Goal: Information Seeking & Learning: Learn about a topic

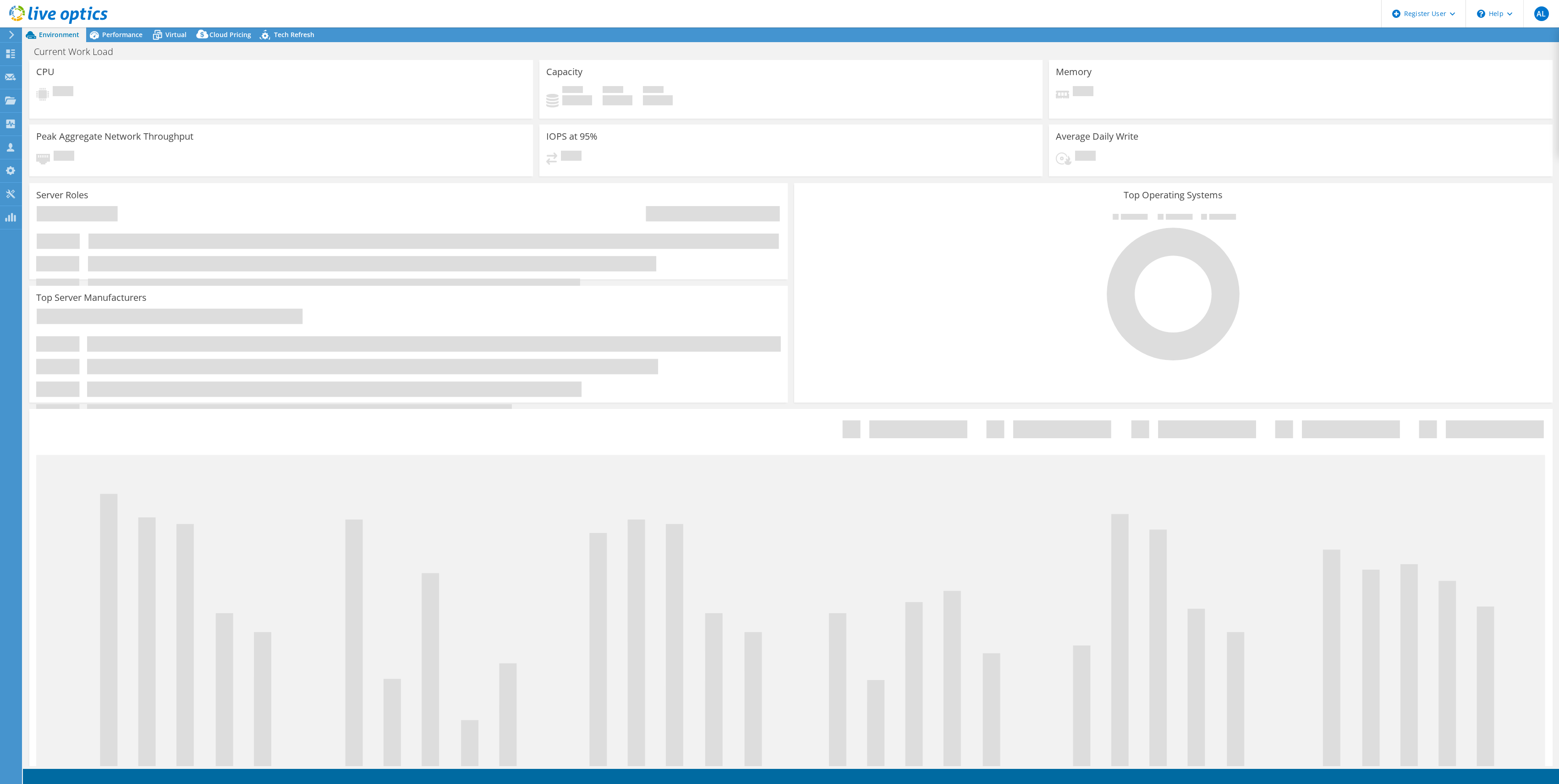
select select "USD"
select select "USWest"
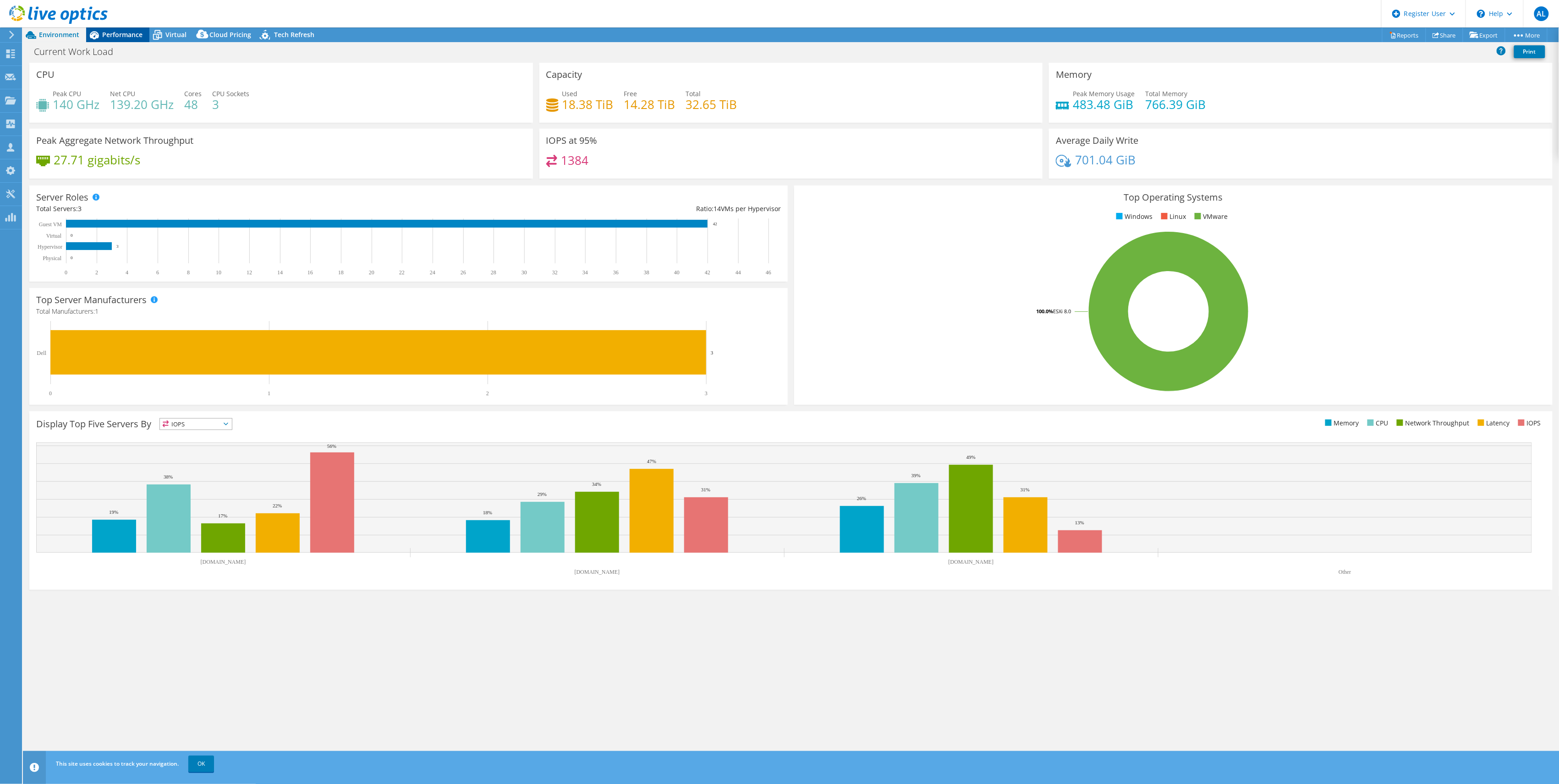
click at [124, 39] on div "Performance" at bounding box center [117, 35] width 63 height 15
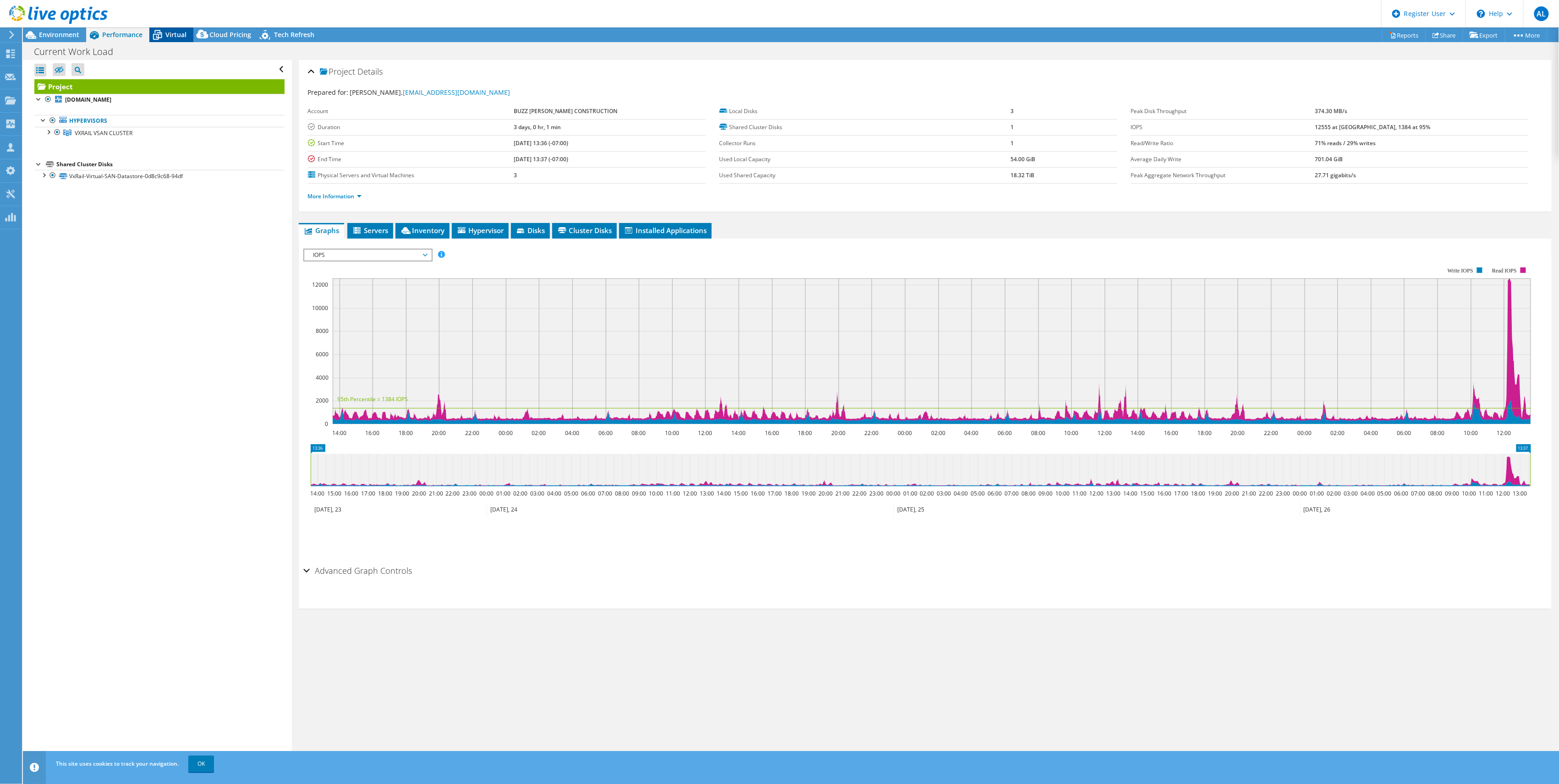
click at [179, 31] on span "Virtual" at bounding box center [176, 35] width 21 height 9
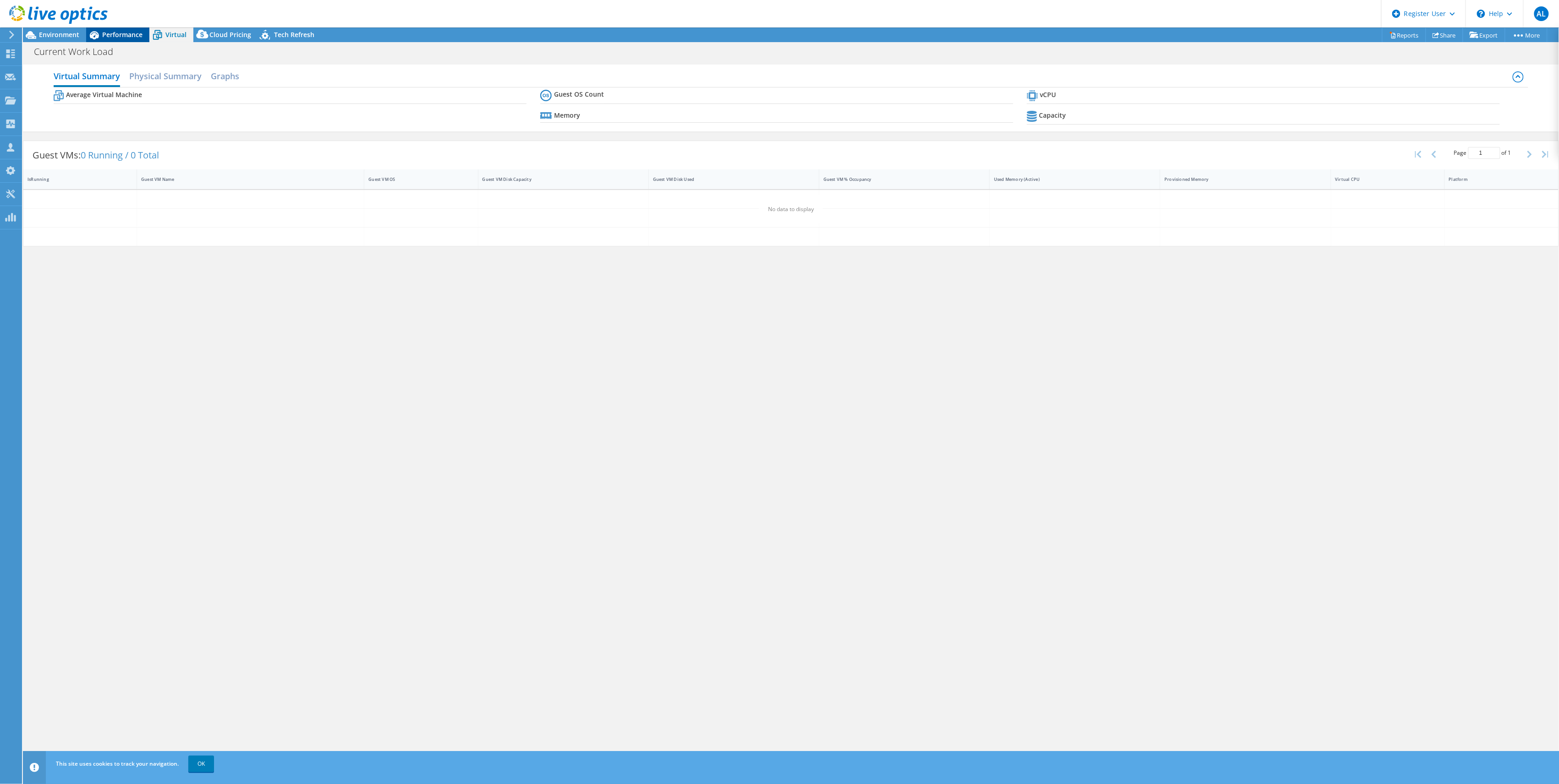
click at [94, 36] on icon at bounding box center [94, 36] width 16 height 16
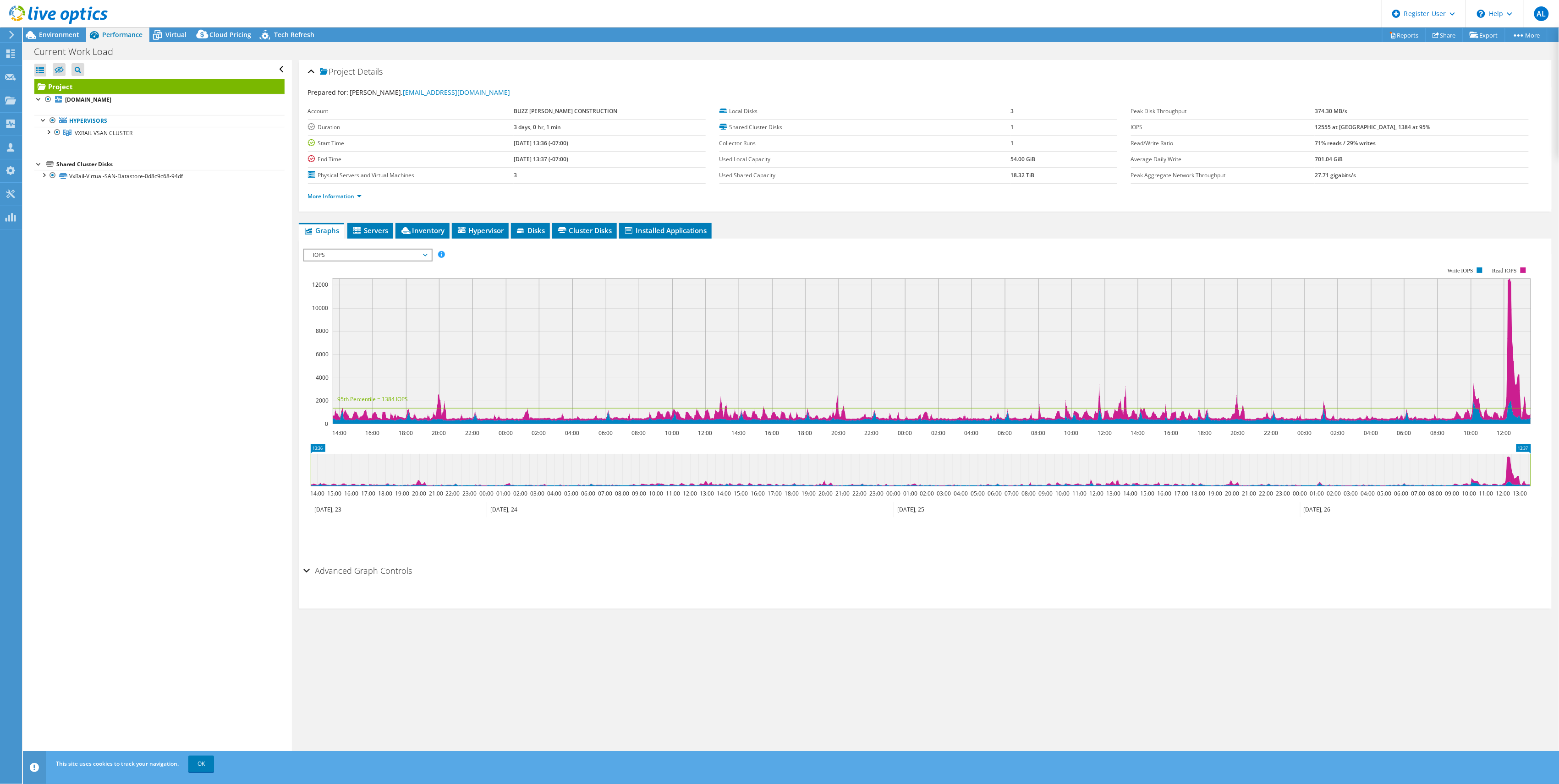
click at [56, 30] on div at bounding box center [54, 16] width 108 height 31
click at [59, 36] on span "Environment" at bounding box center [60, 35] width 40 height 9
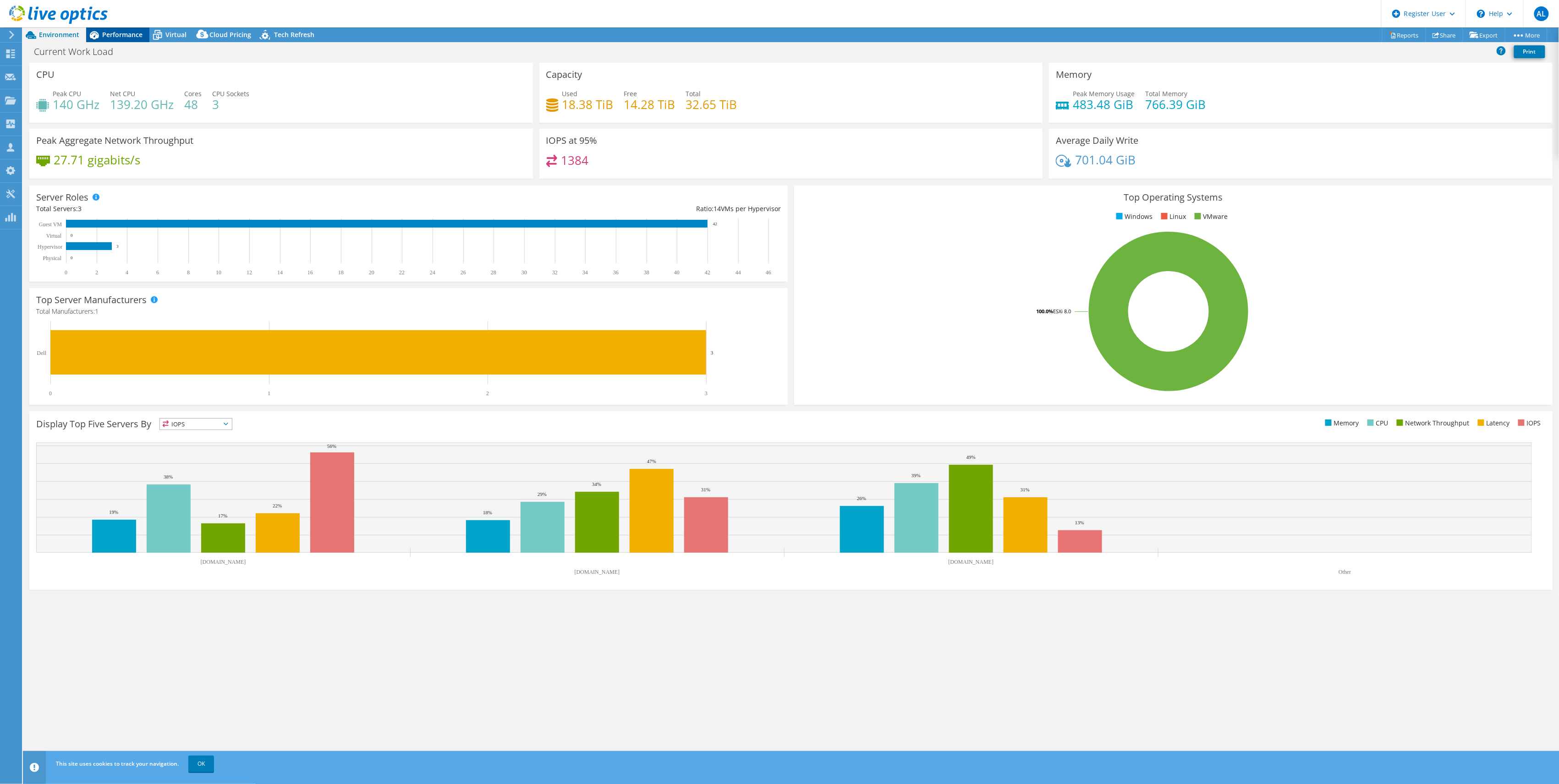
click at [111, 32] on span "Performance" at bounding box center [123, 35] width 40 height 9
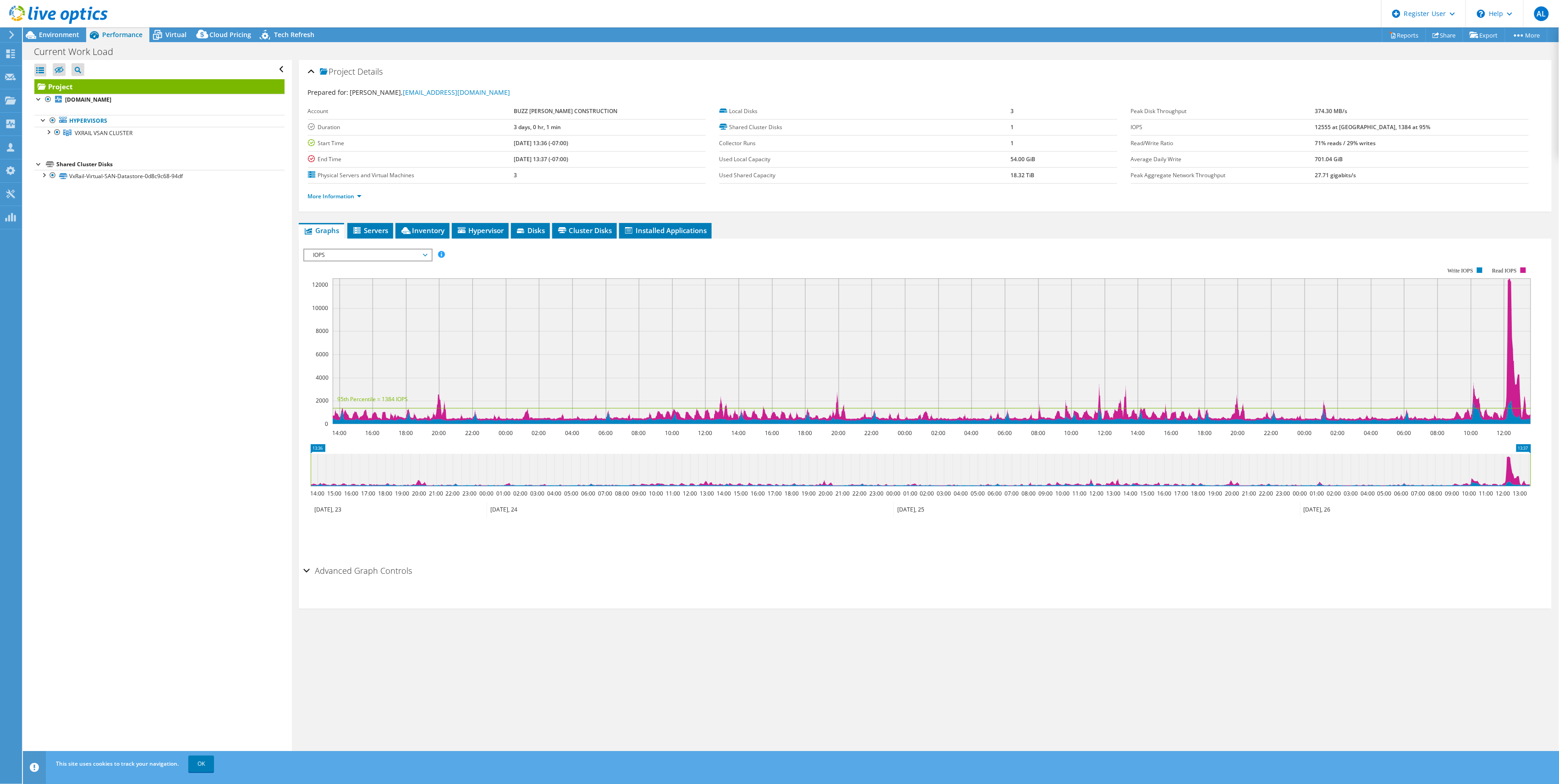
click at [370, 43] on div "Current Work Load Print" at bounding box center [790, 51] width 1536 height 17
click at [289, 32] on span "Tech Refresh" at bounding box center [294, 35] width 40 height 9
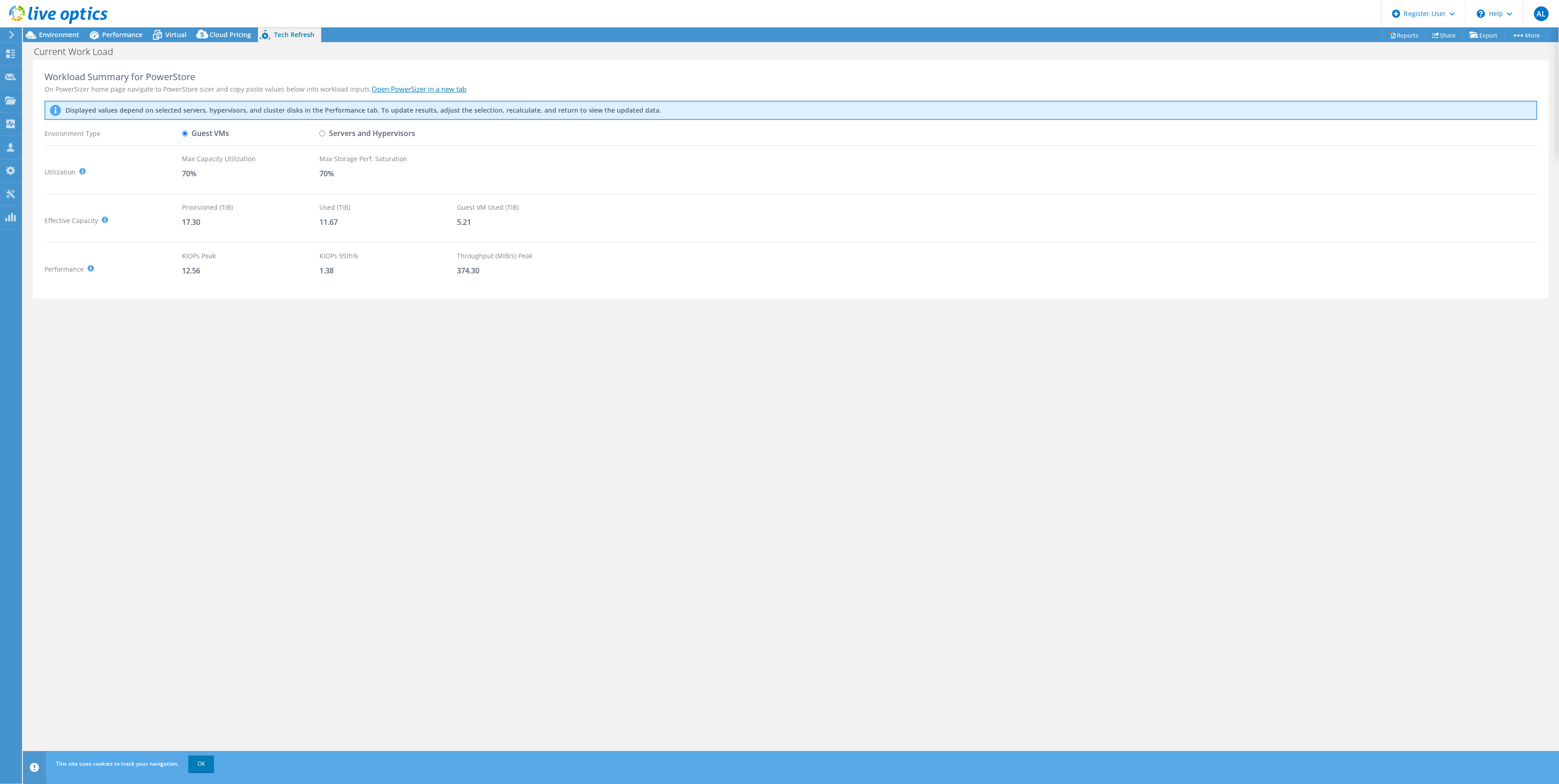
click at [321, 136] on input "Servers and Hypervisors" at bounding box center [322, 134] width 6 height 6
radio input "true"
click at [180, 131] on div "Environment Type" at bounding box center [114, 134] width 137 height 16
click at [186, 131] on input "Guest VMs" at bounding box center [185, 134] width 6 height 6
radio input "true"
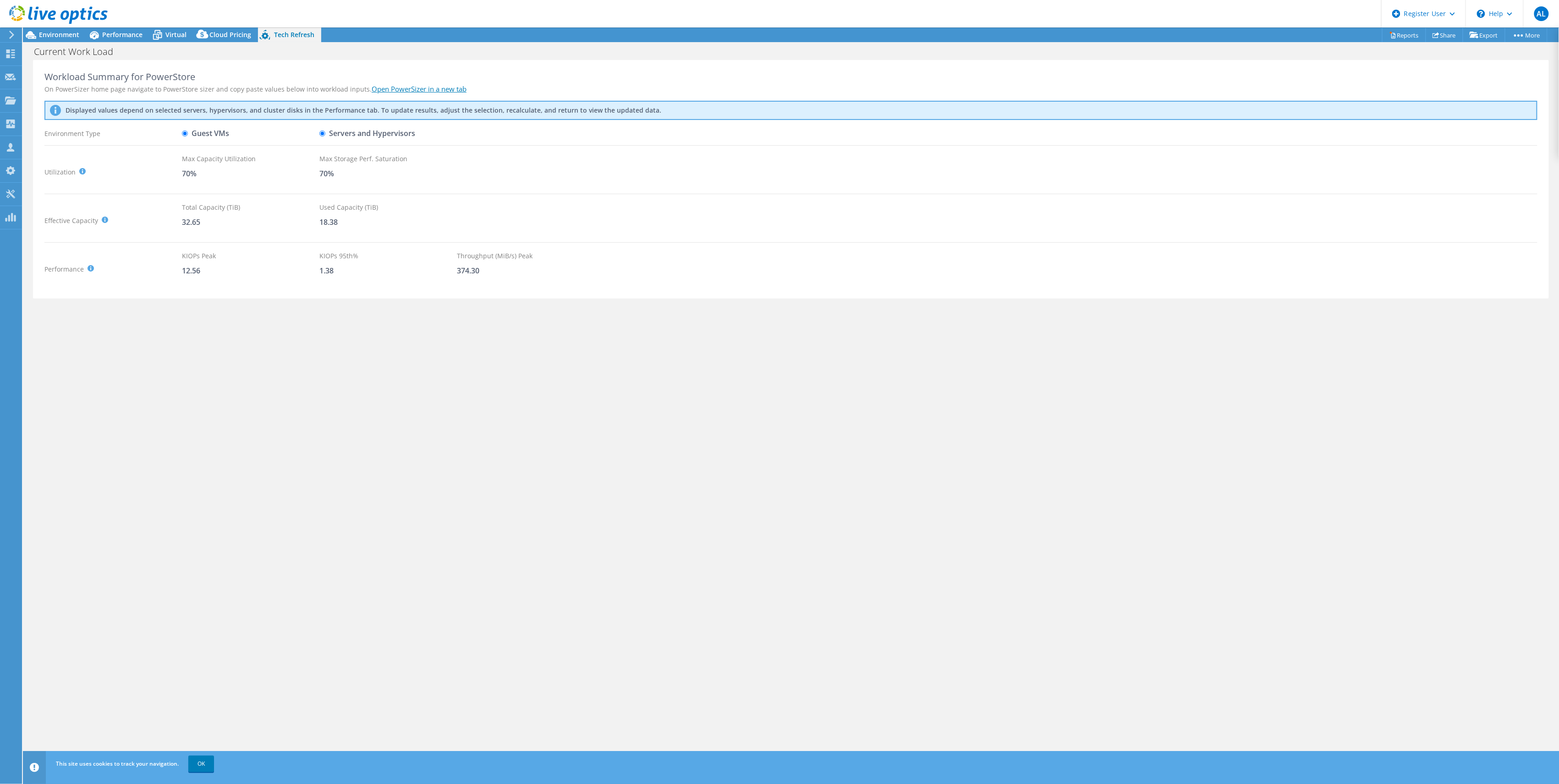
radio input "false"
click at [72, 37] on span "Environment" at bounding box center [60, 35] width 40 height 9
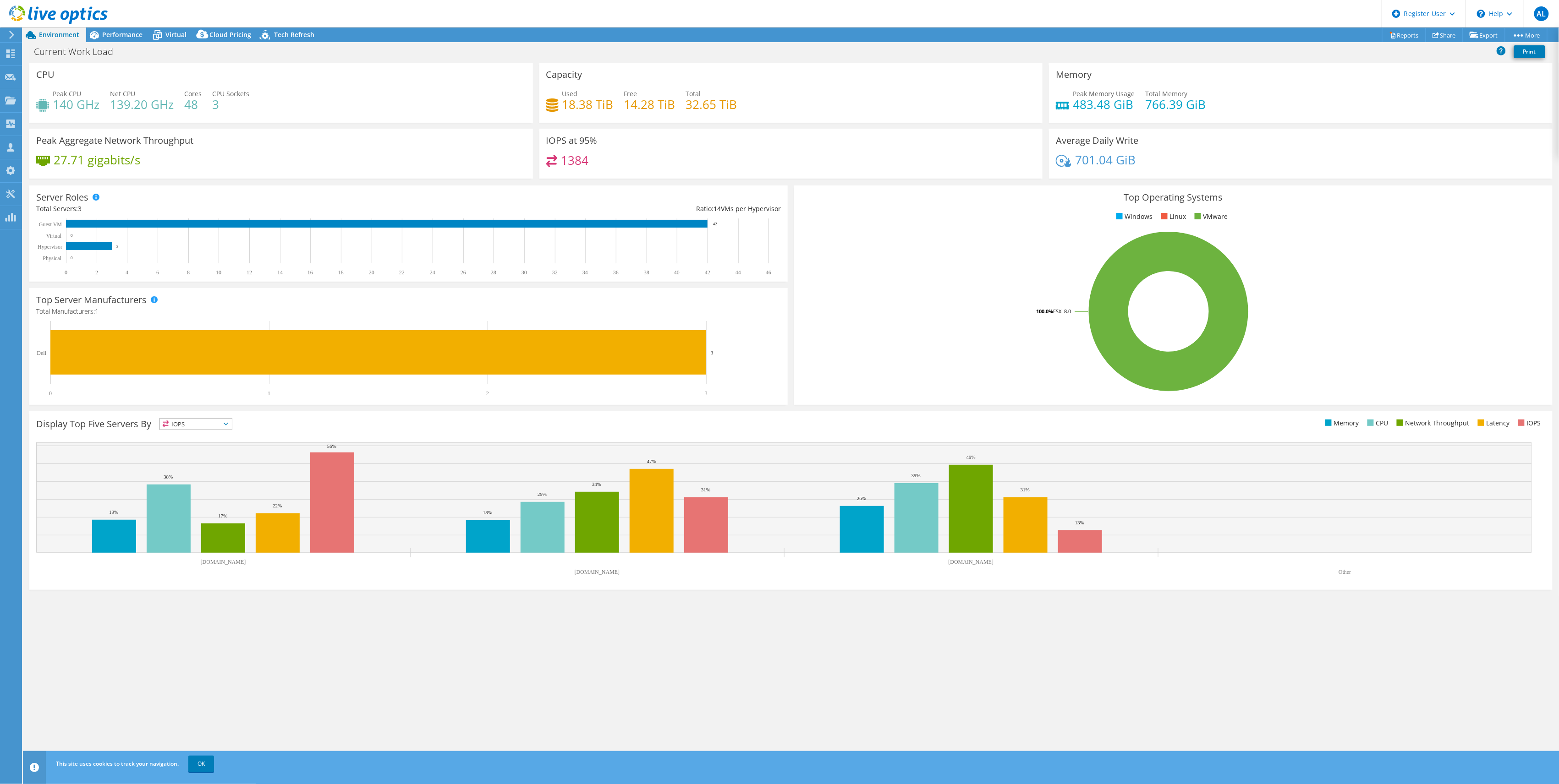
click at [269, 25] on header "AL Dell User Aiden Laurence Aiden.Laurence@dell.com Dell My Profile Log Out \n …" at bounding box center [780, 14] width 1559 height 27
click at [271, 27] on header "AL Dell User Aiden Laurence Aiden.Laurence@dell.com Dell My Profile Log Out \n …" at bounding box center [780, 14] width 1559 height 27
click at [272, 28] on icon at bounding box center [267, 37] width 16 height 19
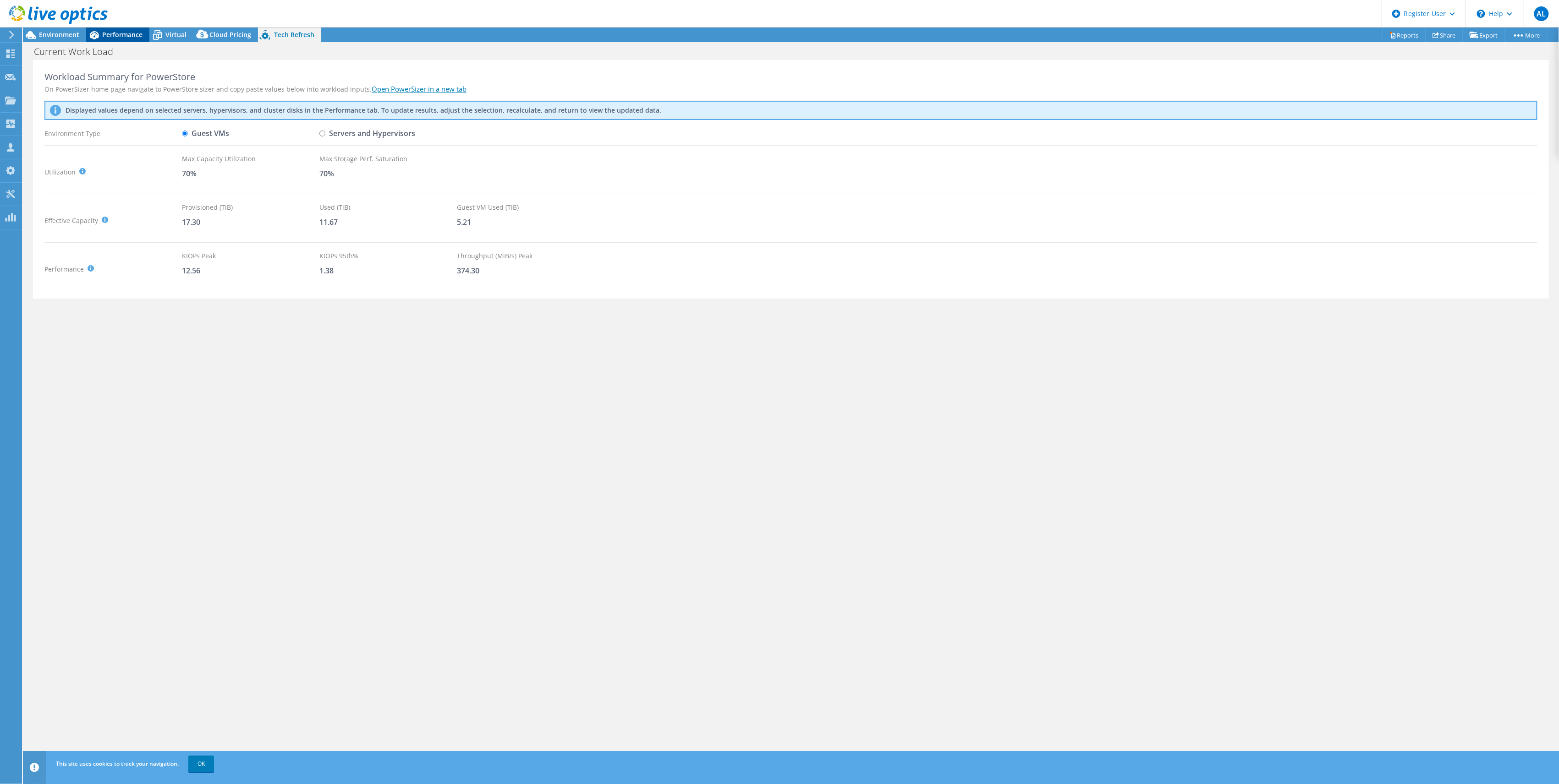
click at [131, 32] on span "Performance" at bounding box center [123, 35] width 40 height 9
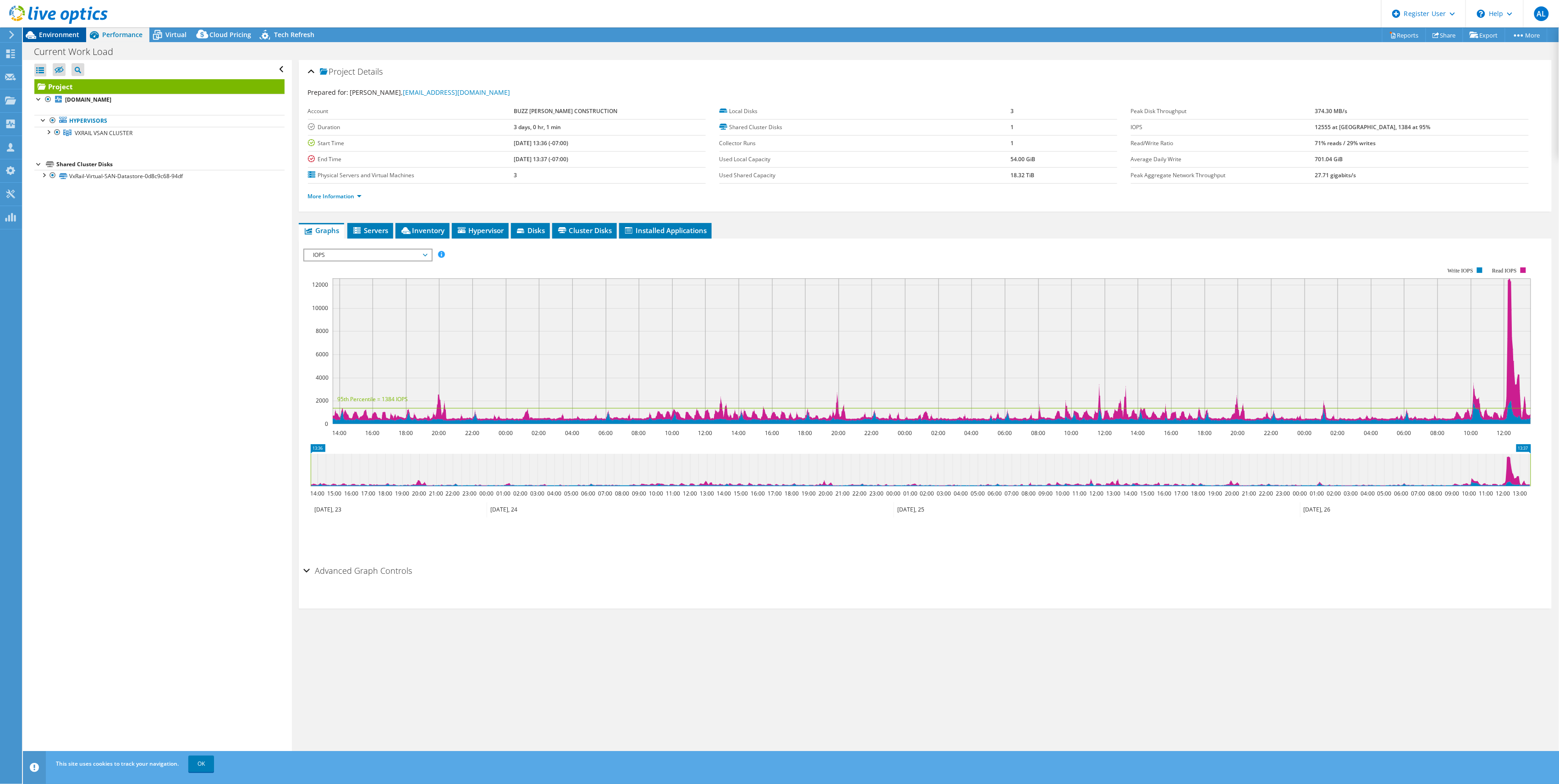
click at [62, 36] on span "Environment" at bounding box center [60, 35] width 40 height 9
